Goal: Task Accomplishment & Management: Complete application form

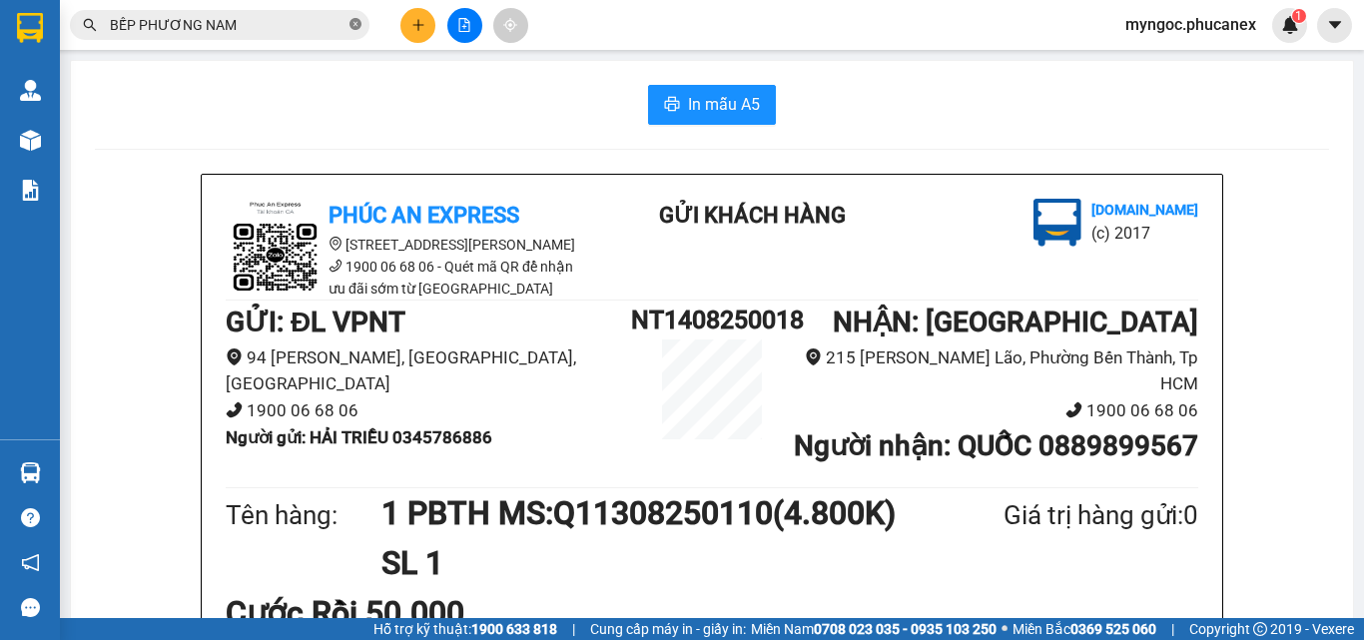
scroll to position [200, 0]
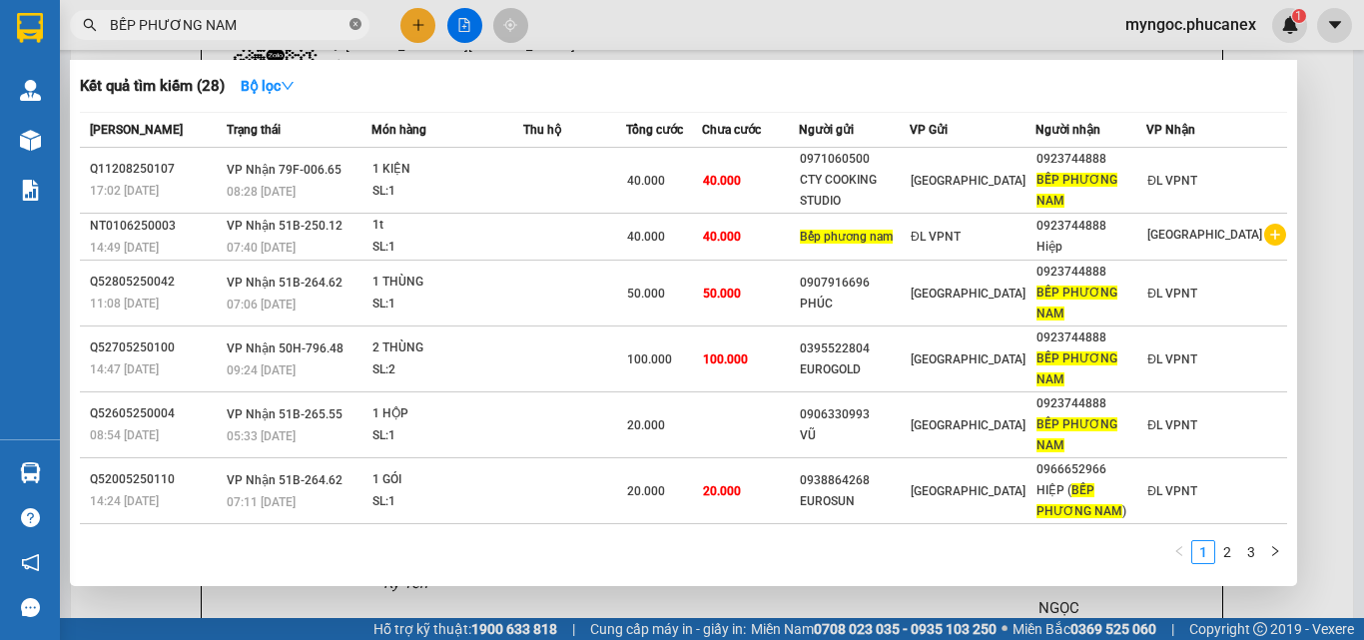
click at [354, 24] on icon "close-circle" at bounding box center [356, 24] width 12 height 12
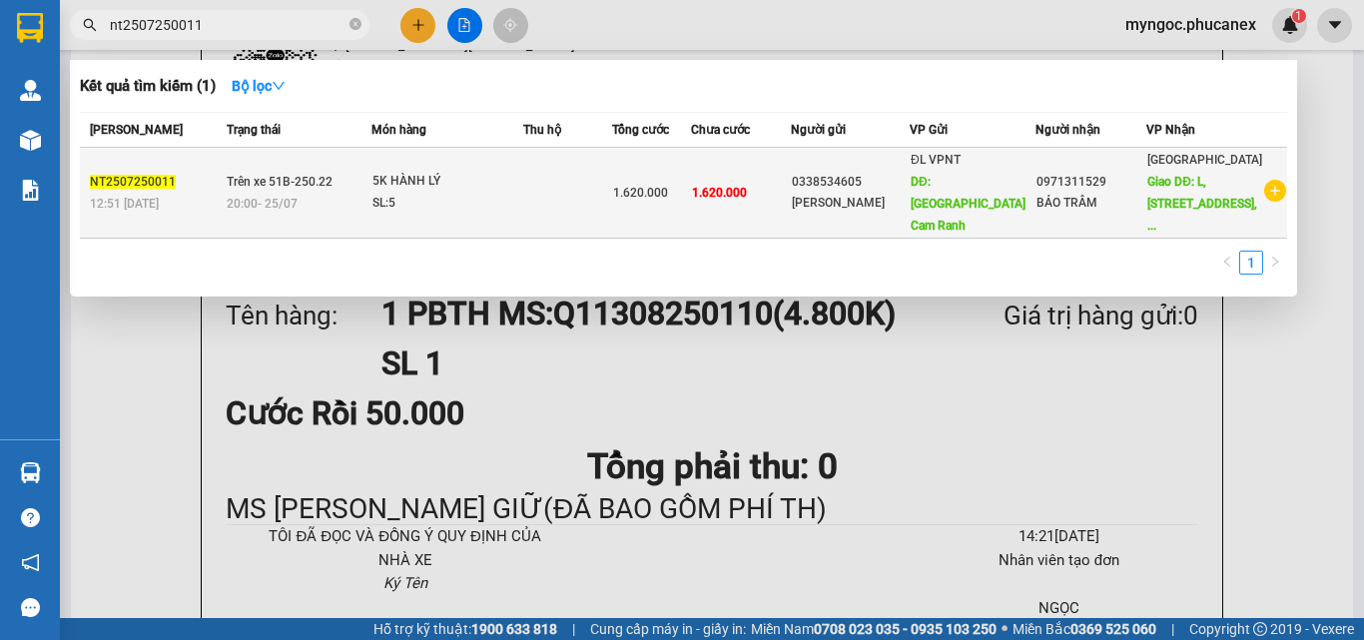
type input "nt2507250011"
click at [1109, 223] on td "0971311529 BẢO TRÂM" at bounding box center [1091, 193] width 111 height 91
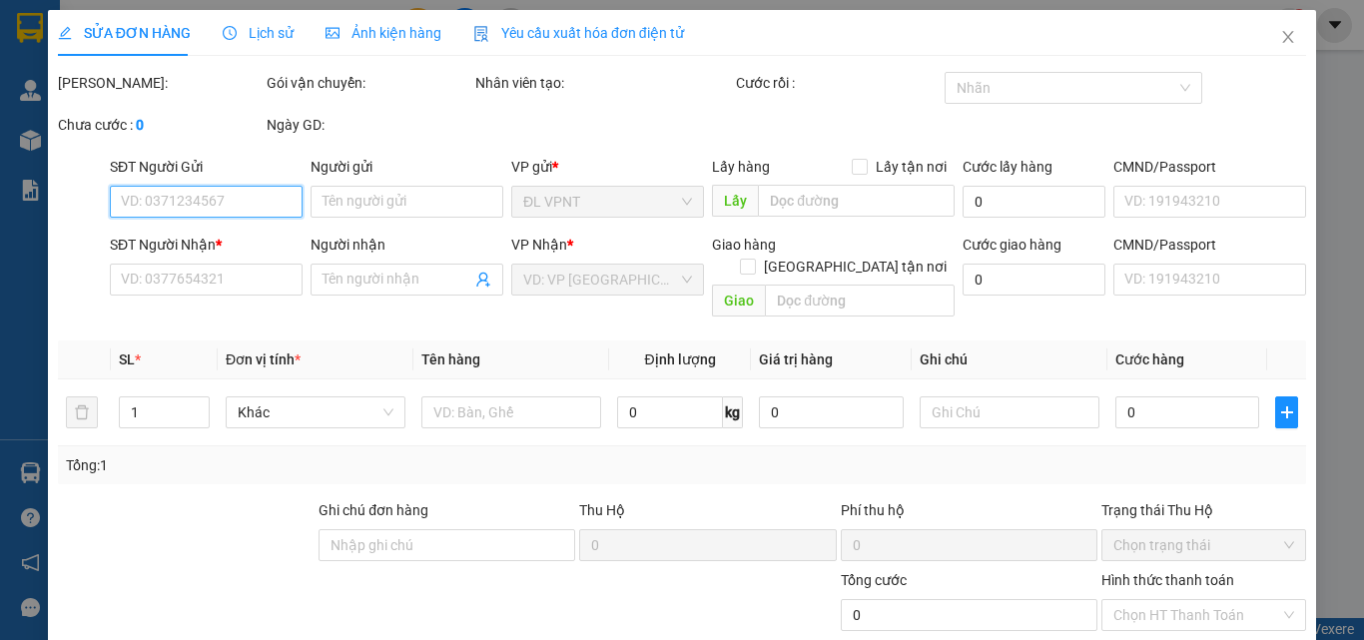
type input "0338534605"
type input "[PERSON_NAME]"
type input "[GEOGRAPHIC_DATA] Cam Ranh"
type input "300.000"
type input "0971311529"
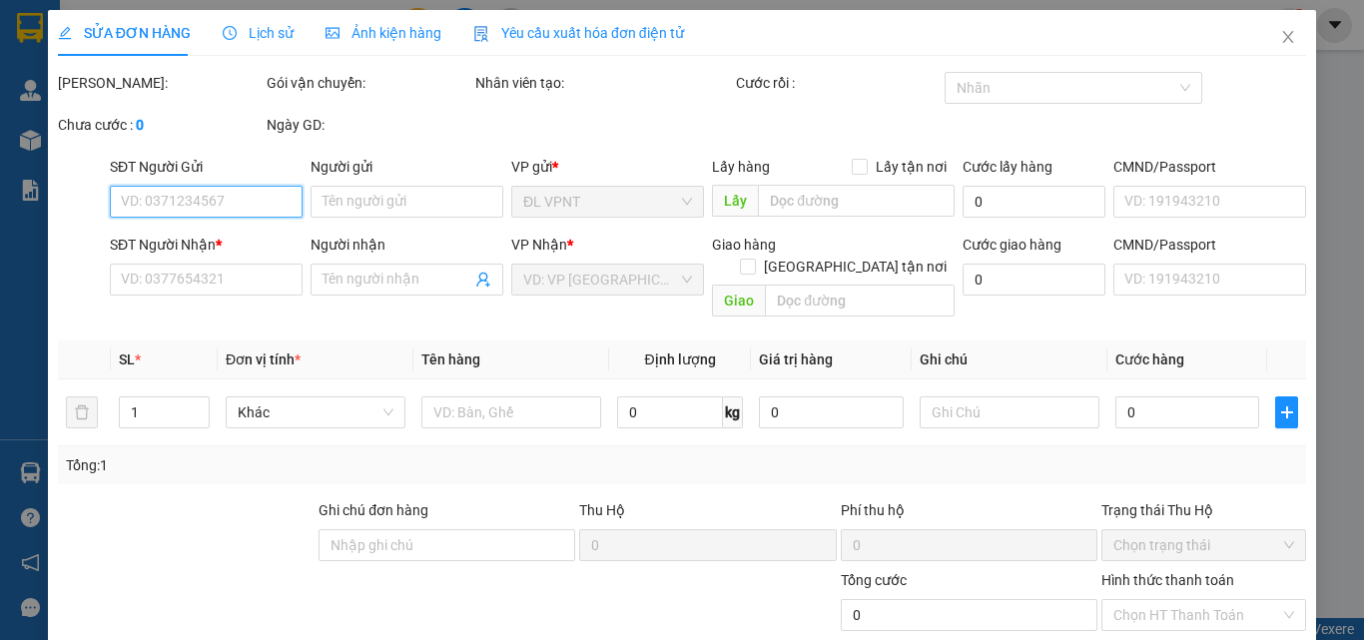
type input "BẢO TRÂM"
type input "L, [STREET_ADDRESS][PERSON_NAME][PERSON_NAME] Duc City, [GEOGRAPHIC_DATA]."
type input "450.000"
type input "1.620.000"
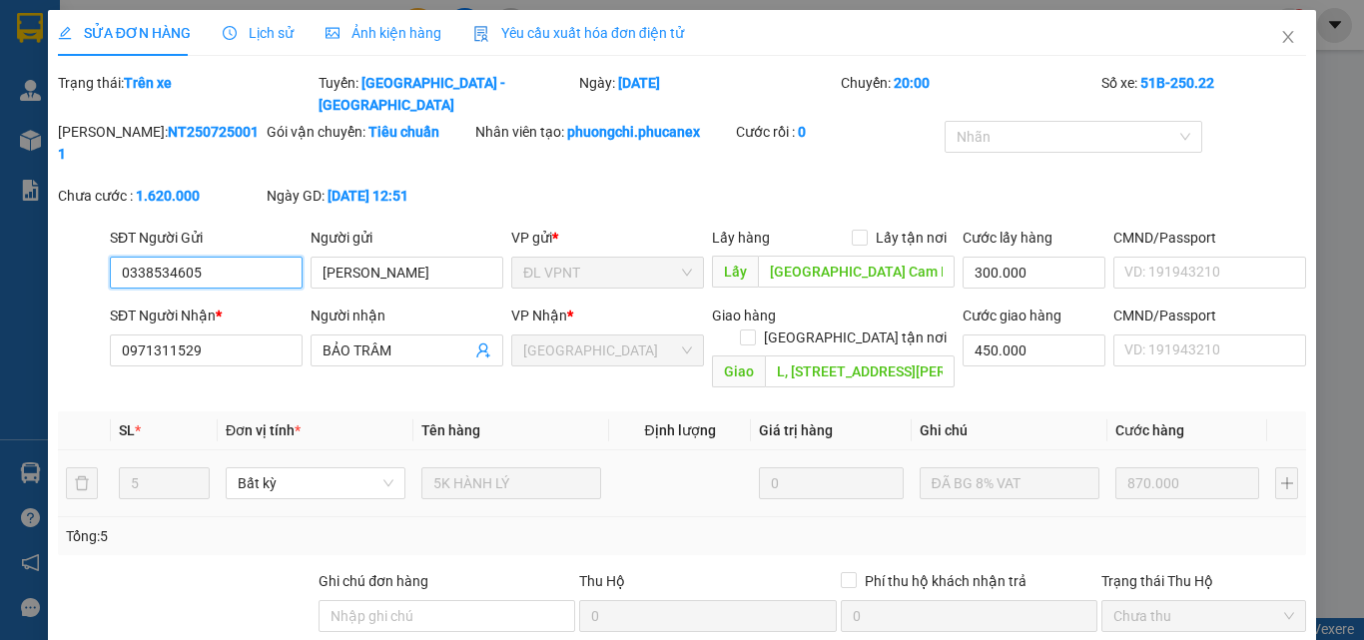
scroll to position [103, 0]
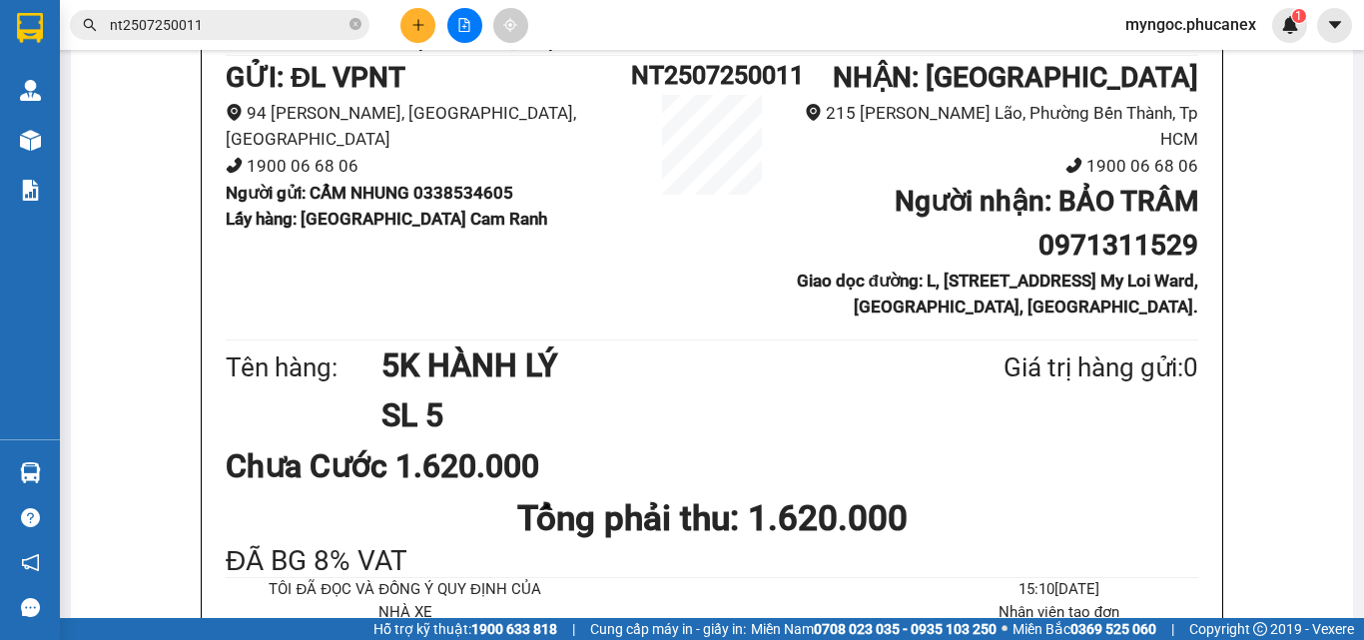
scroll to position [200, 0]
